Goal: Contribute content: Add original content to the website for others to see

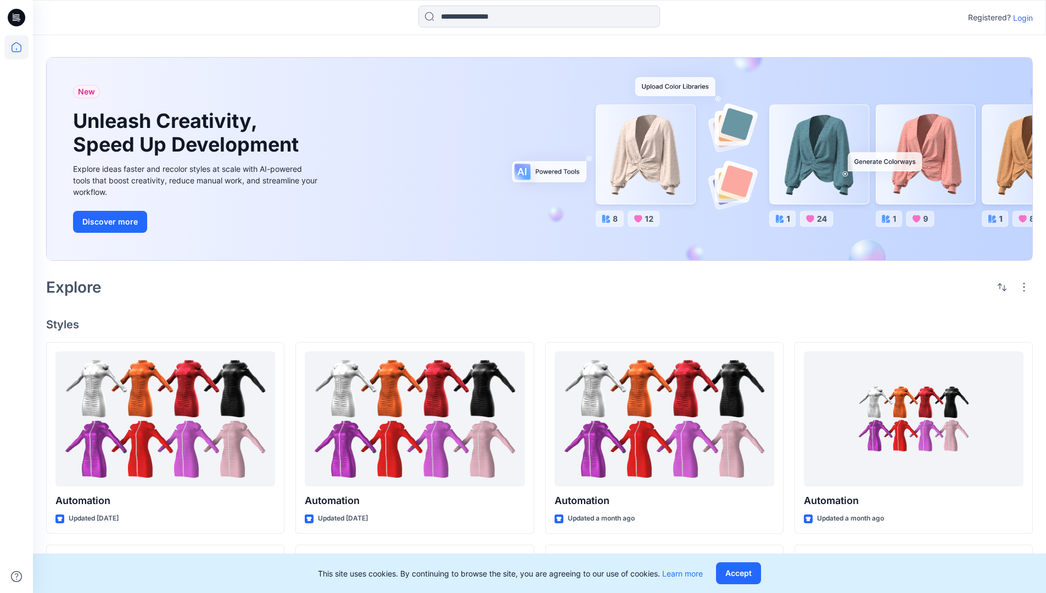
click at [1020, 18] on p "Login" at bounding box center [1023, 18] width 20 height 12
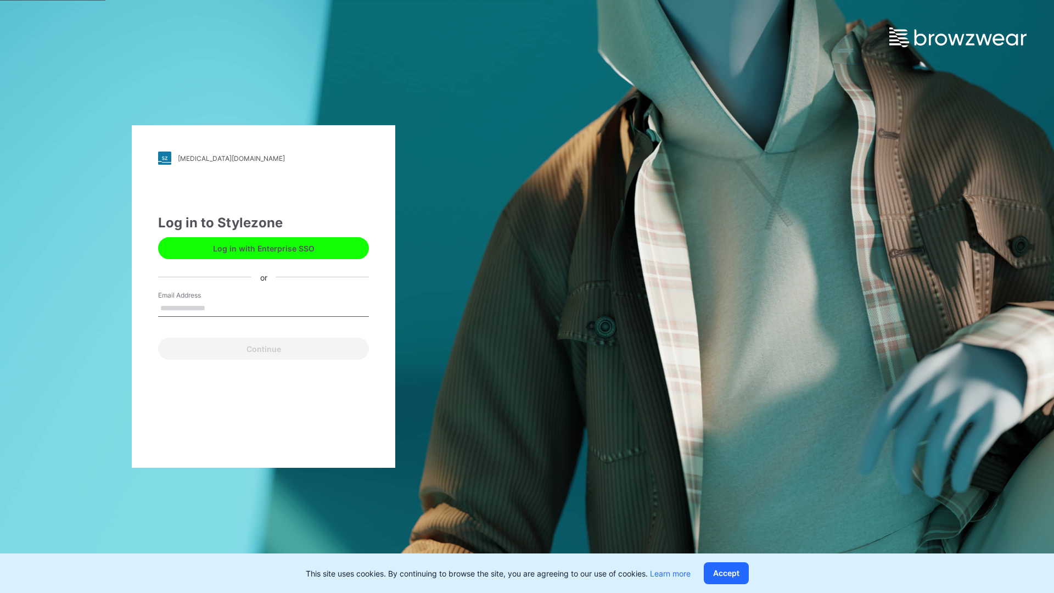
click at [217, 307] on input "Email Address" at bounding box center [263, 308] width 211 height 16
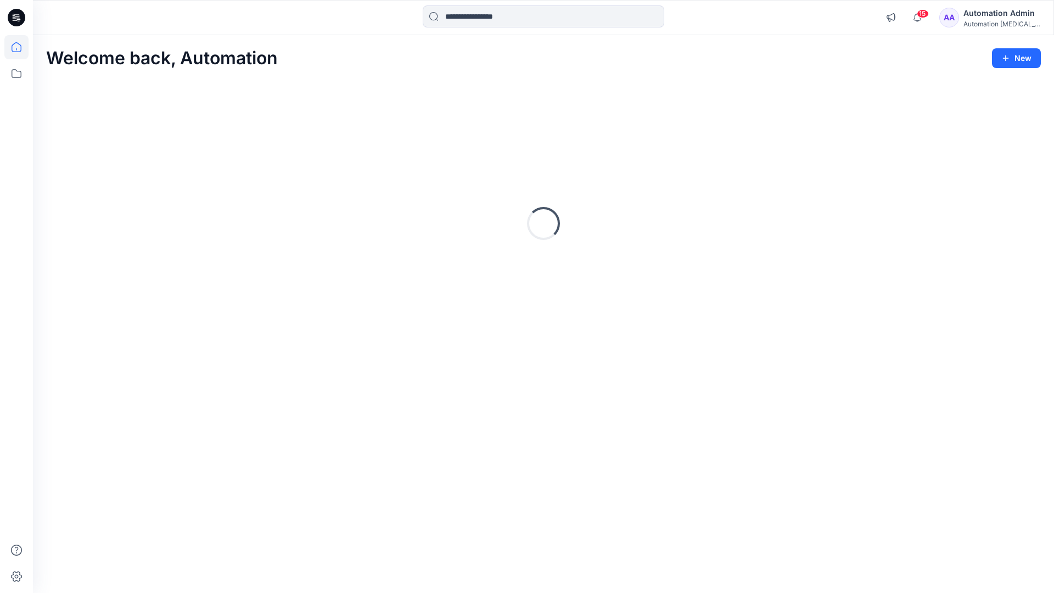
click at [21, 47] on icon at bounding box center [17, 47] width 10 height 10
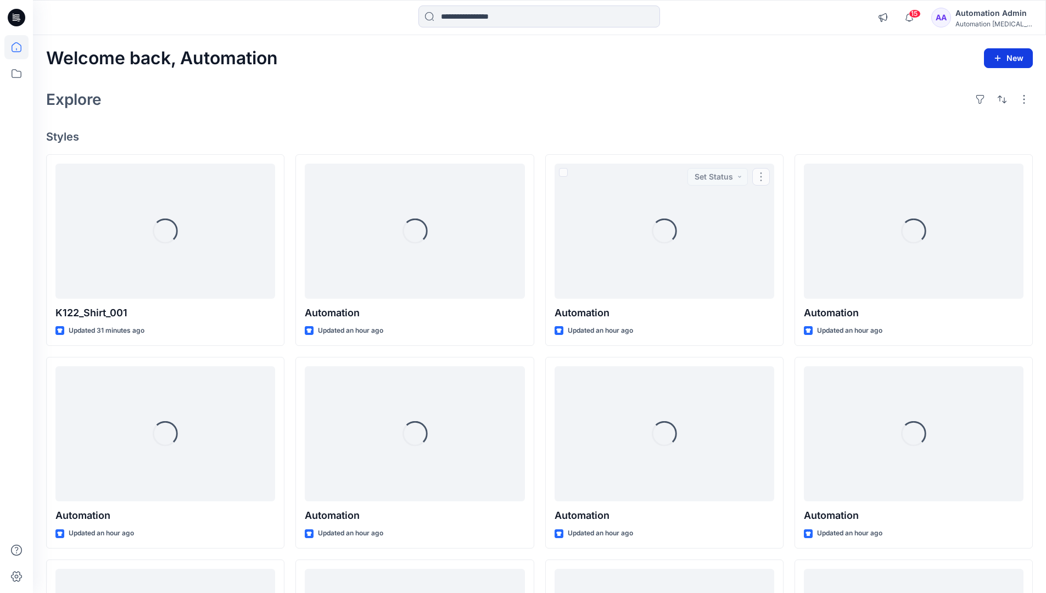
click at [999, 61] on icon "button" at bounding box center [997, 58] width 9 height 9
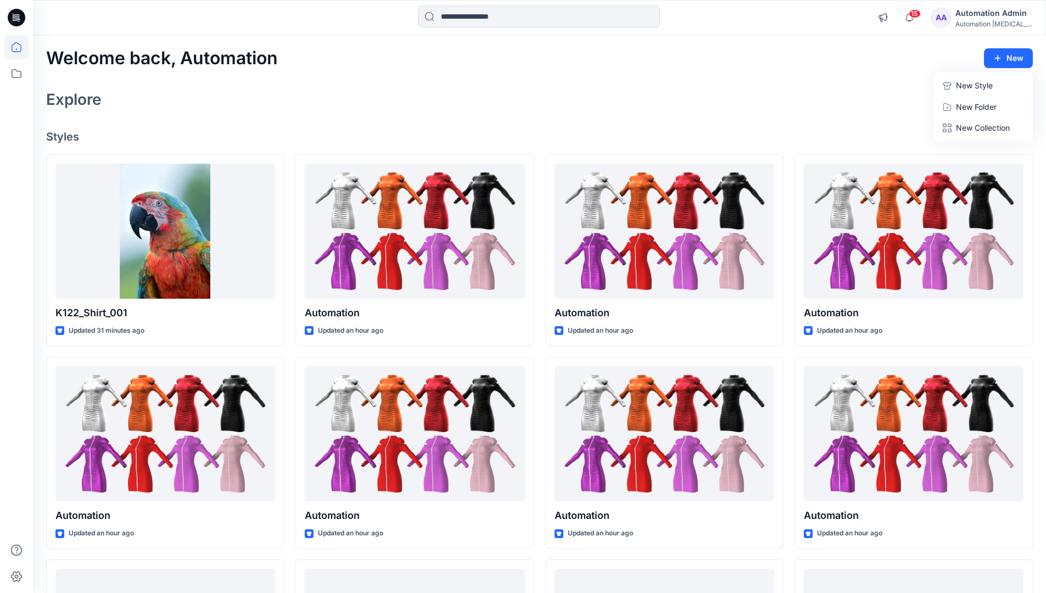
click at [953, 87] on button "New Style" at bounding box center [983, 86] width 94 height 22
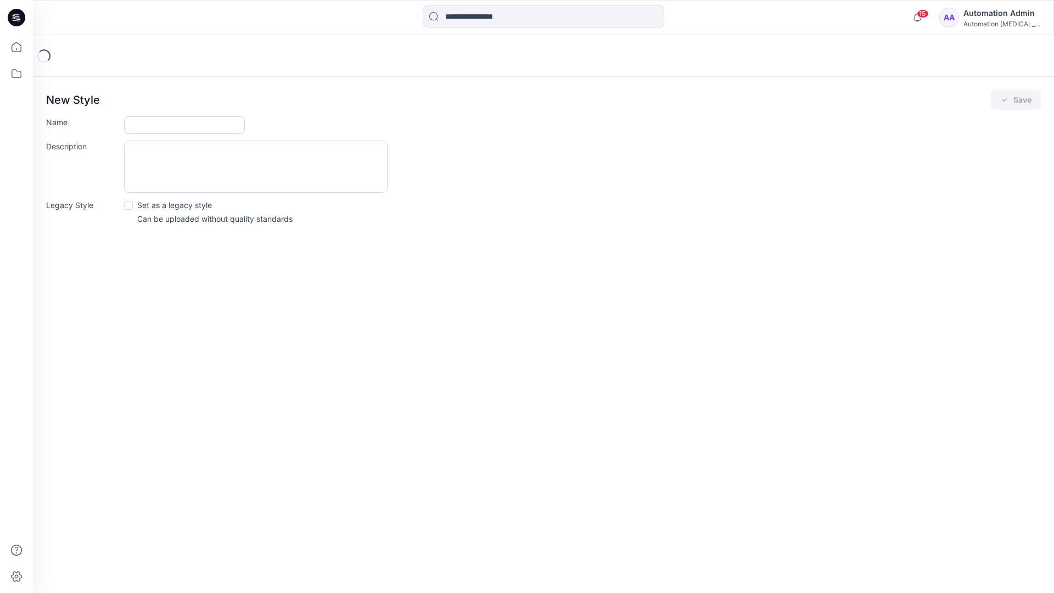
click at [146, 122] on input "Name" at bounding box center [184, 125] width 121 height 18
type input "**********"
click at [1027, 99] on button "Save" at bounding box center [1016, 100] width 50 height 20
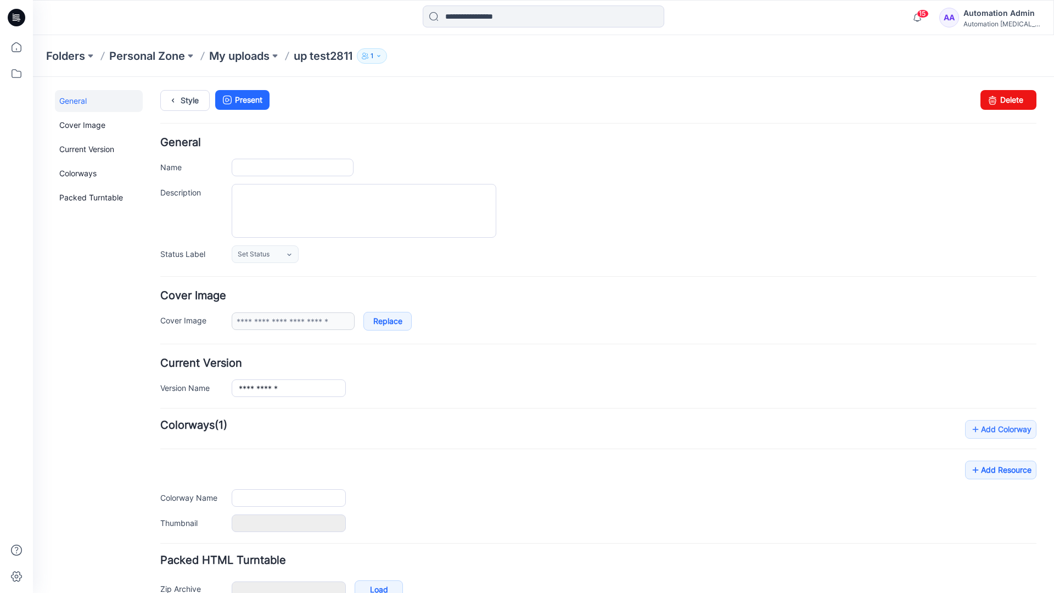
type input "**********"
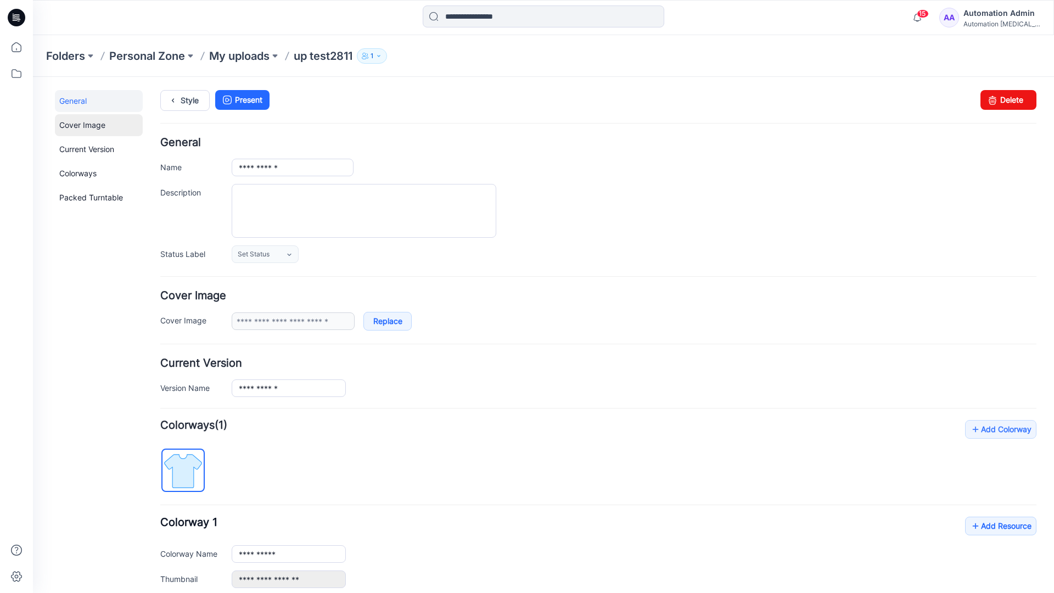
click at [81, 124] on link "Cover Image" at bounding box center [99, 125] width 88 height 22
click at [76, 147] on link "Current Version" at bounding box center [99, 149] width 88 height 22
click at [80, 172] on link "Colorways" at bounding box center [99, 174] width 88 height 22
click at [83, 198] on link "Packed Turntable" at bounding box center [99, 198] width 88 height 22
click at [993, 104] on link "Delete" at bounding box center [1009, 100] width 56 height 20
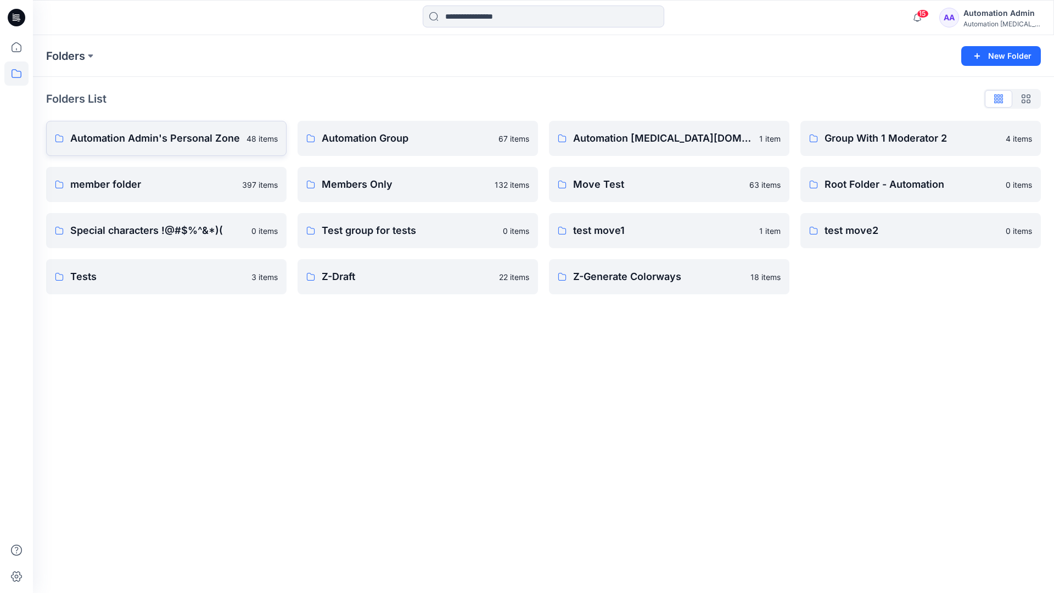
click at [175, 142] on p "Automation Admin's Personal Zone" at bounding box center [155, 138] width 170 height 15
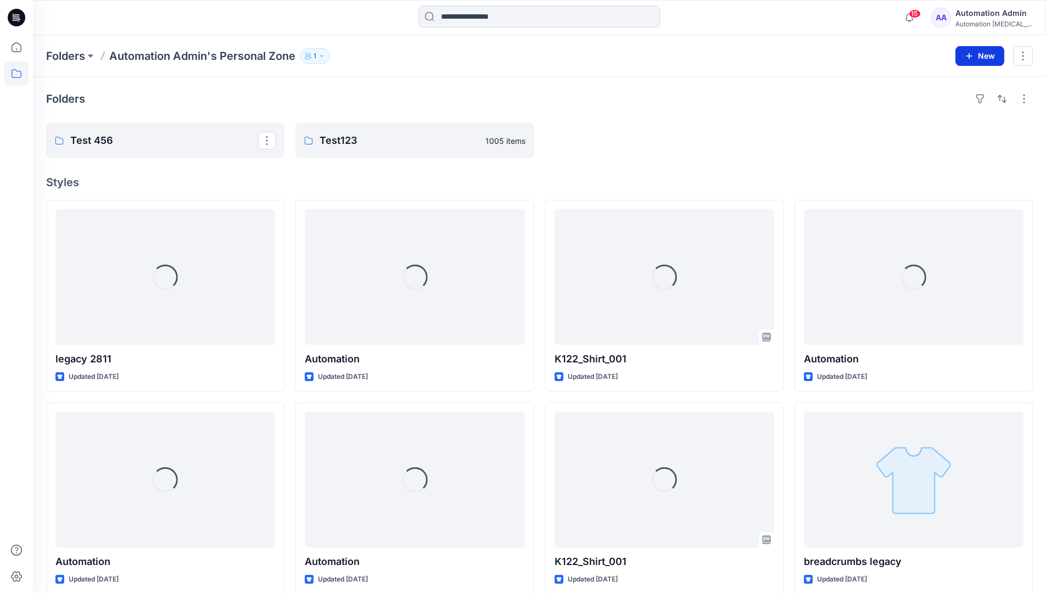
click at [968, 54] on icon "button" at bounding box center [969, 56] width 9 height 9
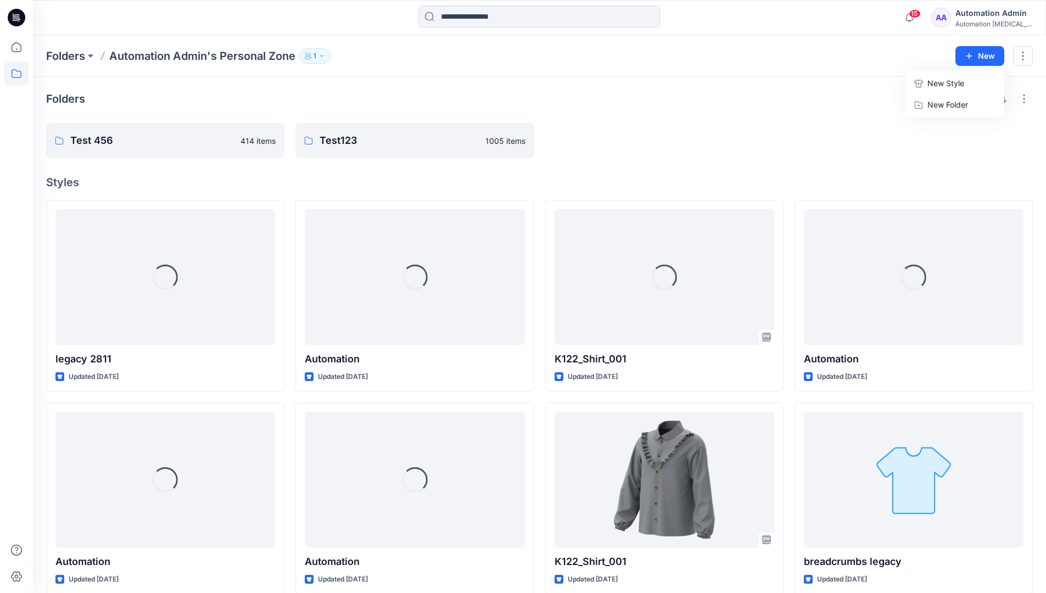
click at [958, 82] on p "New Style" at bounding box center [945, 83] width 37 height 13
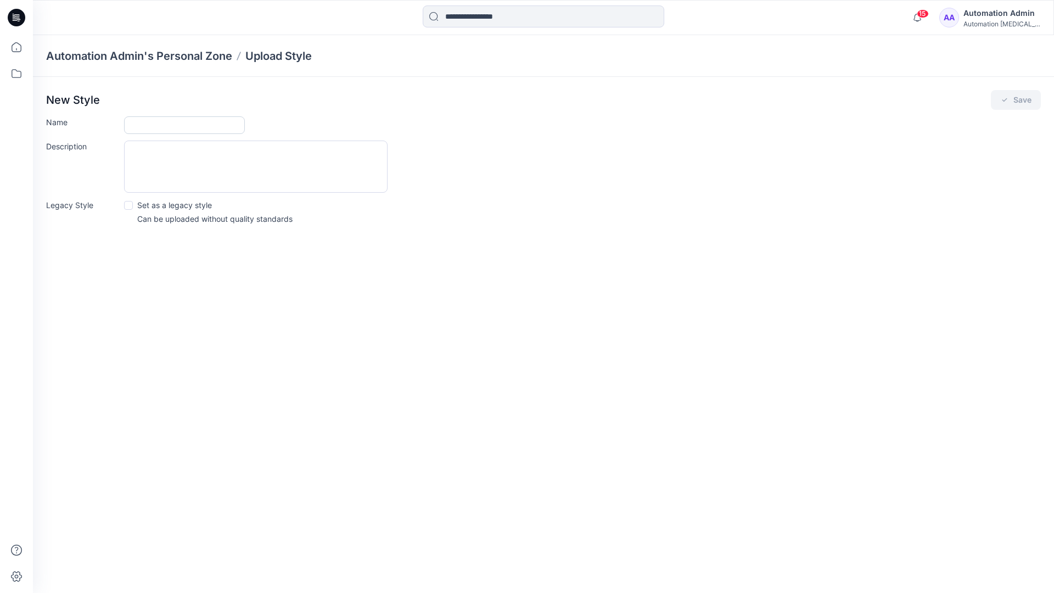
click at [145, 122] on input "Name" at bounding box center [184, 125] width 121 height 18
type input "**********"
click at [130, 204] on span at bounding box center [128, 205] width 9 height 9
click at [1020, 102] on button "Save" at bounding box center [1016, 100] width 50 height 20
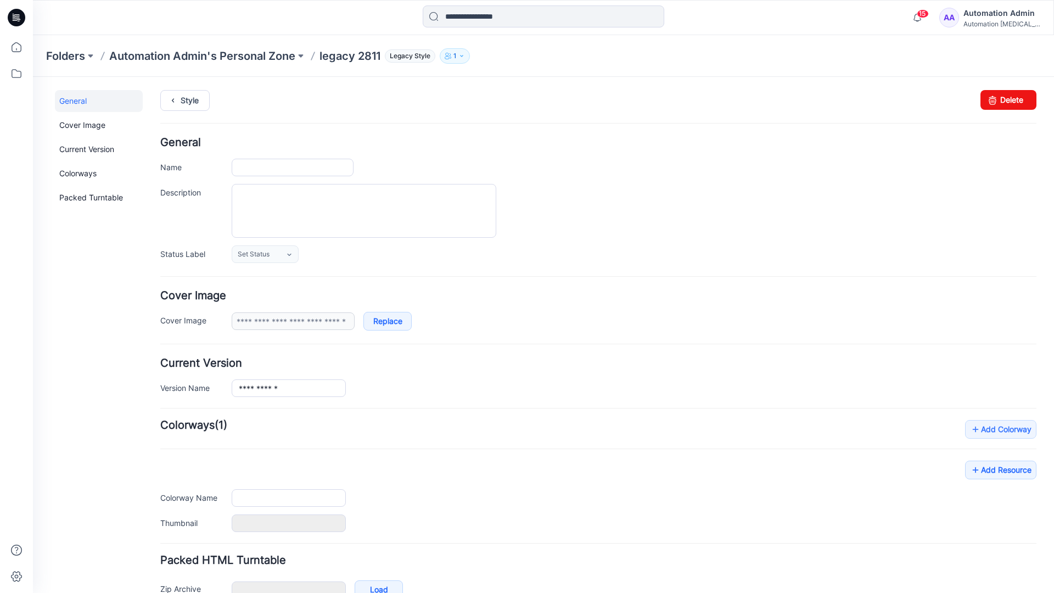
type input "**********"
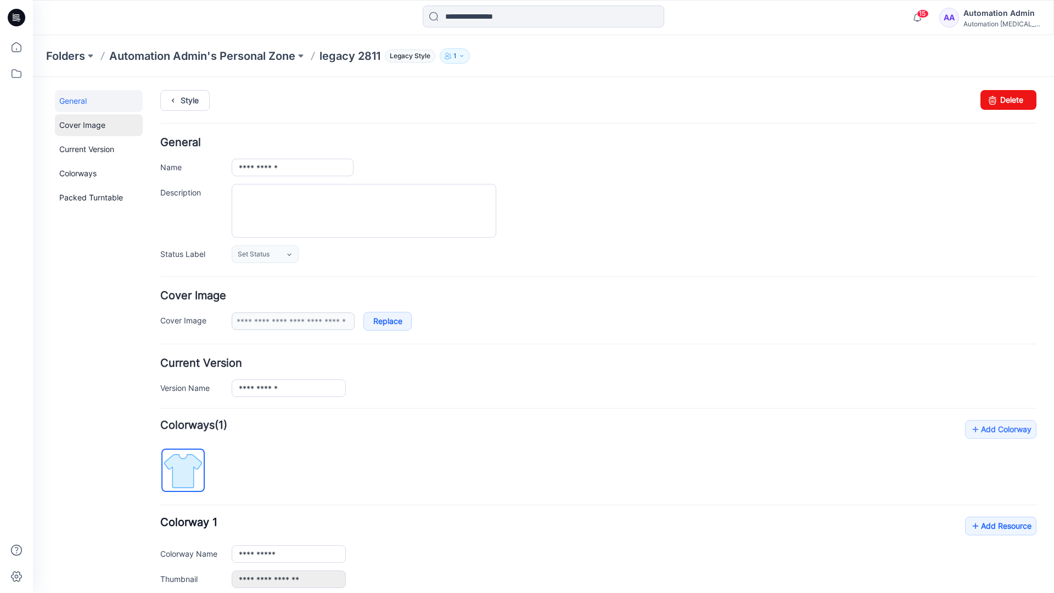
click at [83, 125] on link "Cover Image" at bounding box center [99, 125] width 88 height 22
click at [83, 153] on link "Current Version" at bounding box center [99, 149] width 88 height 22
click at [81, 172] on link "Colorways" at bounding box center [99, 174] width 88 height 22
click at [87, 198] on link "Packed Turntable" at bounding box center [99, 198] width 88 height 22
click at [996, 98] on link "Delete" at bounding box center [1009, 100] width 56 height 20
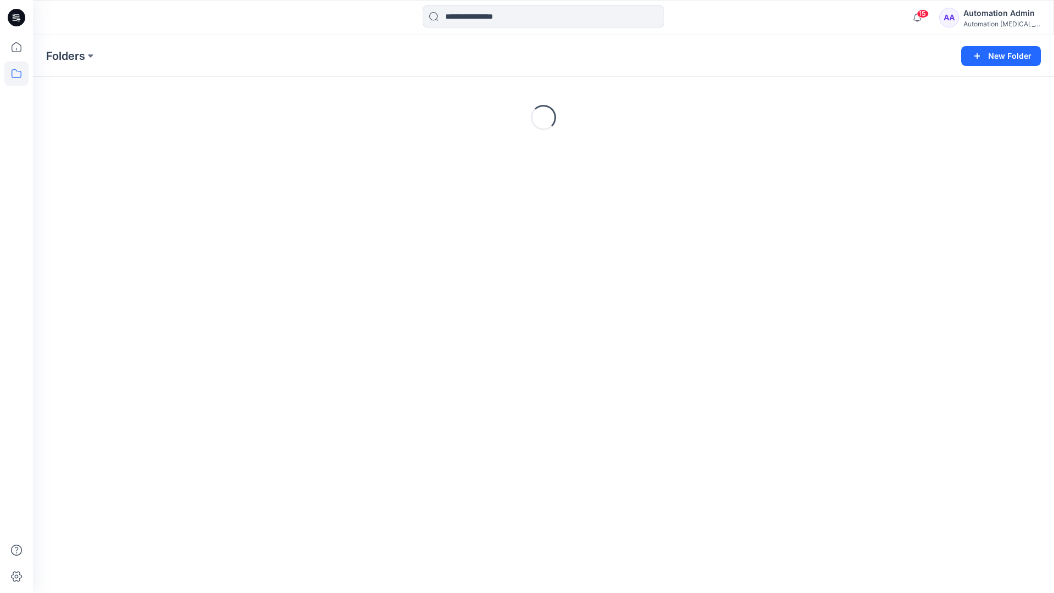
click at [997, 24] on div "Automation [MEDICAL_DATA]..." at bounding box center [1002, 24] width 77 height 8
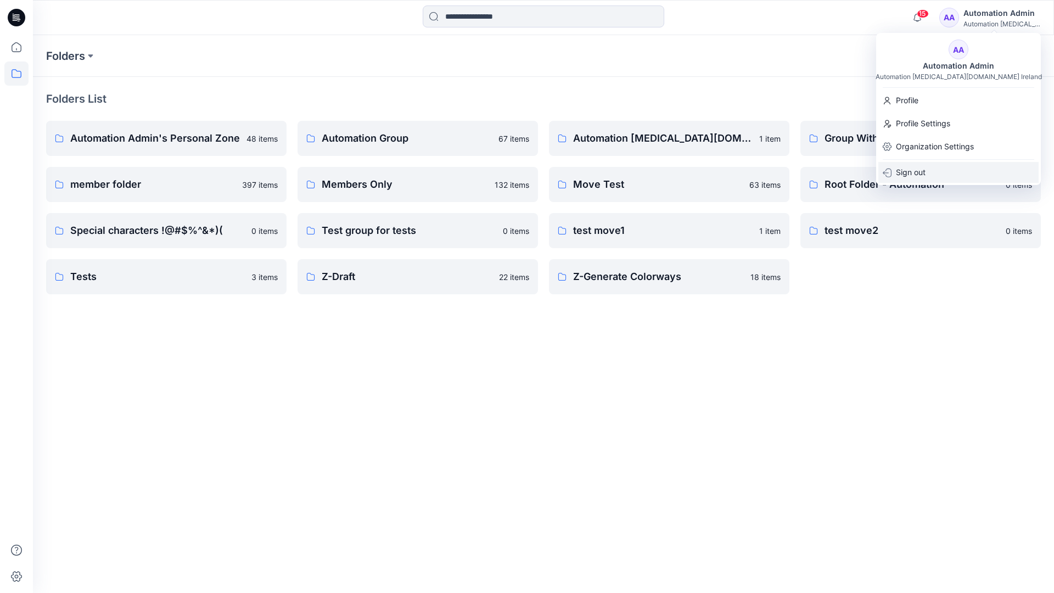
click at [916, 171] on p "Sign out" at bounding box center [911, 172] width 30 height 21
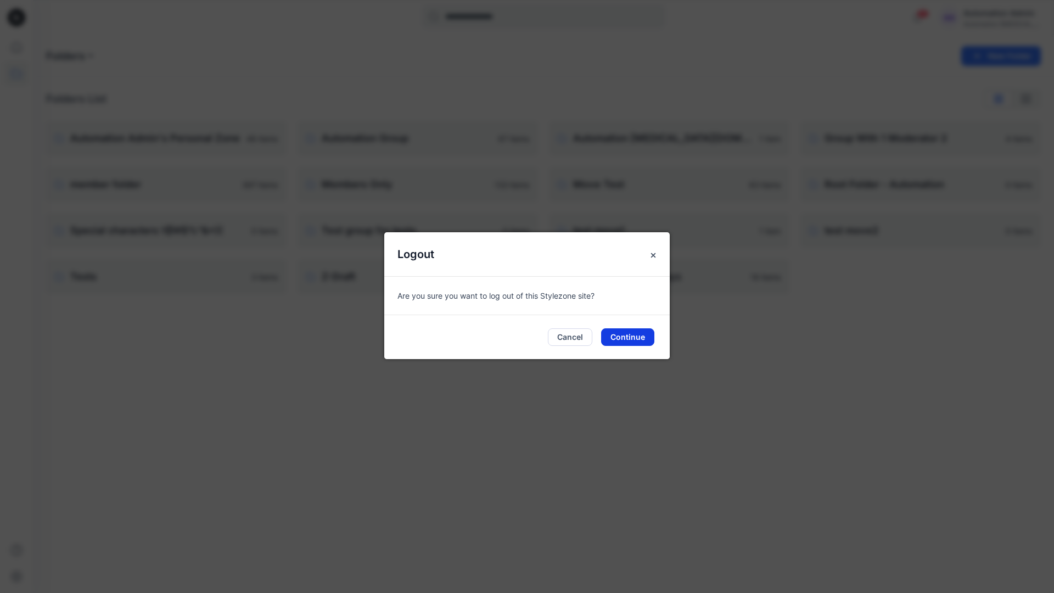
click at [639, 333] on button "Continue" at bounding box center [627, 337] width 53 height 18
